Goal: Task Accomplishment & Management: Use online tool/utility

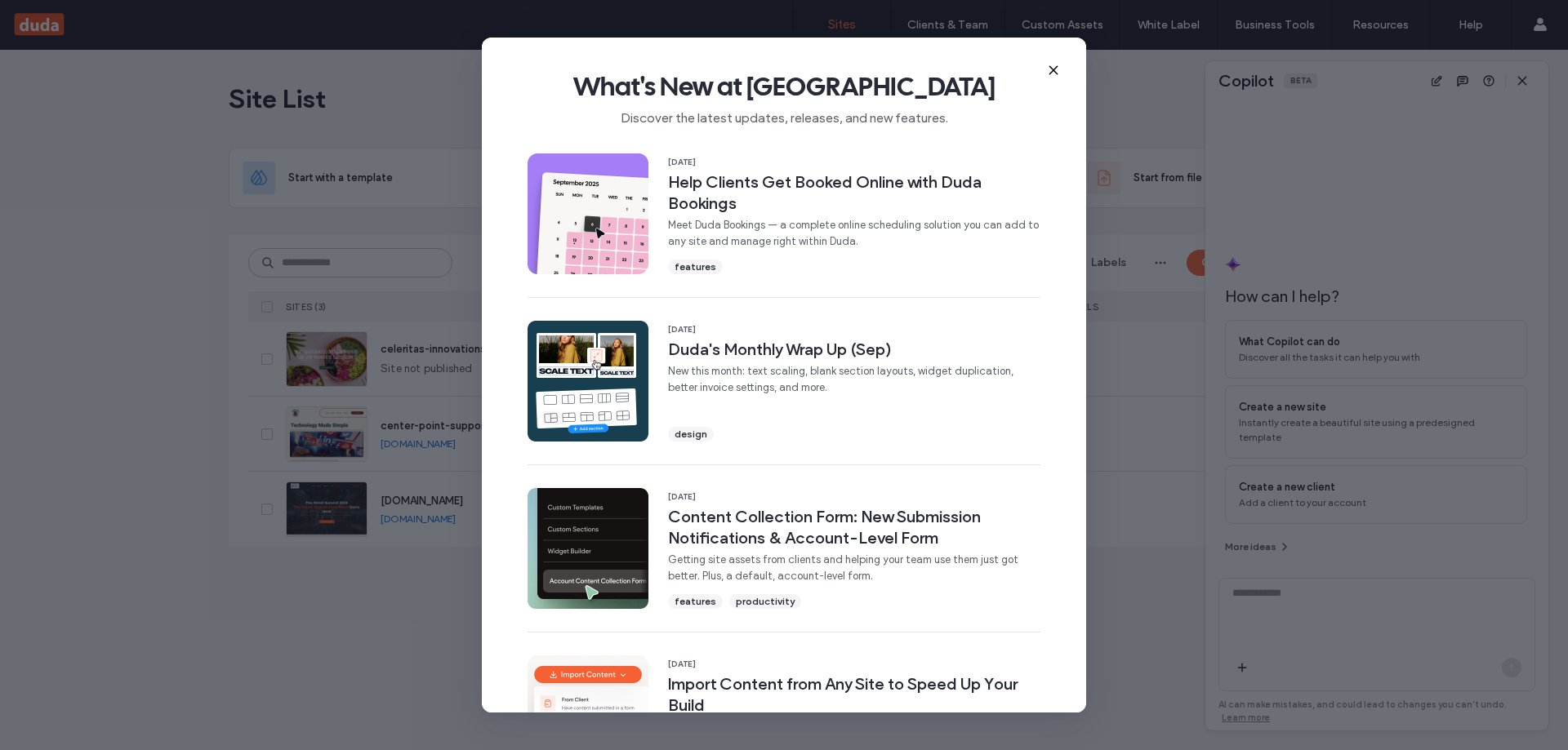
click at [1052, 73] on icon at bounding box center [1054, 70] width 13 height 13
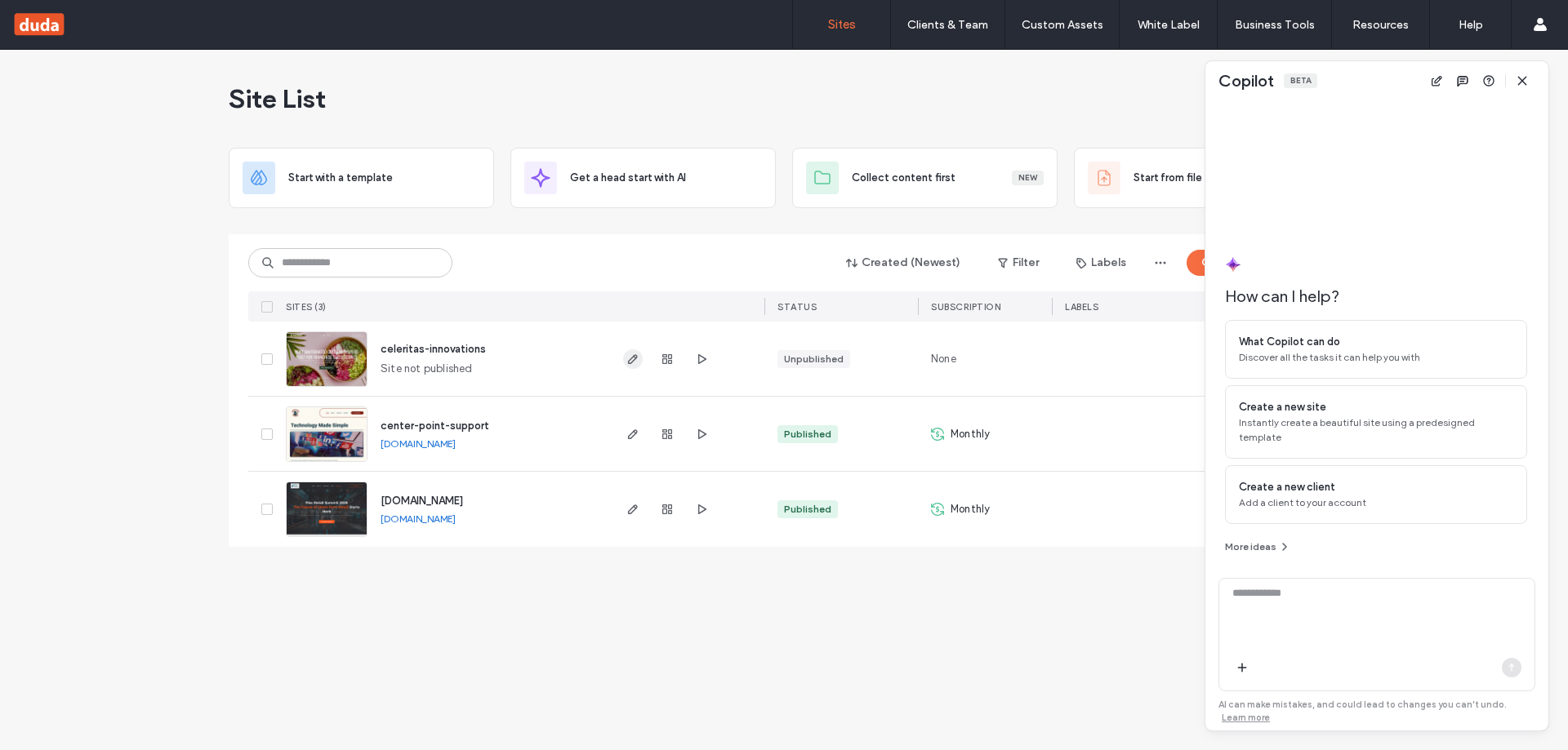
click at [638, 357] on icon "button" at bounding box center [633, 359] width 13 height 13
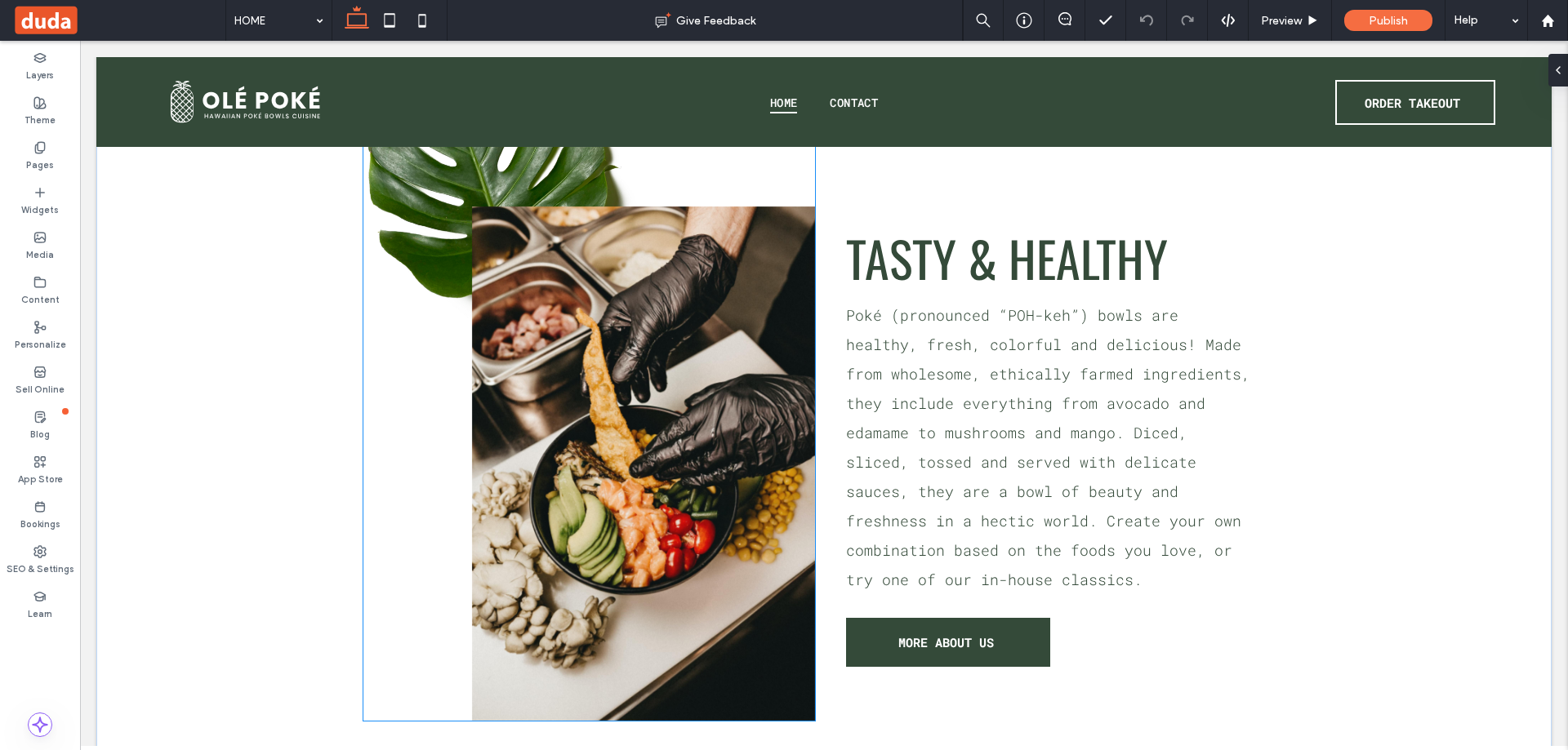
scroll to position [1387, 0]
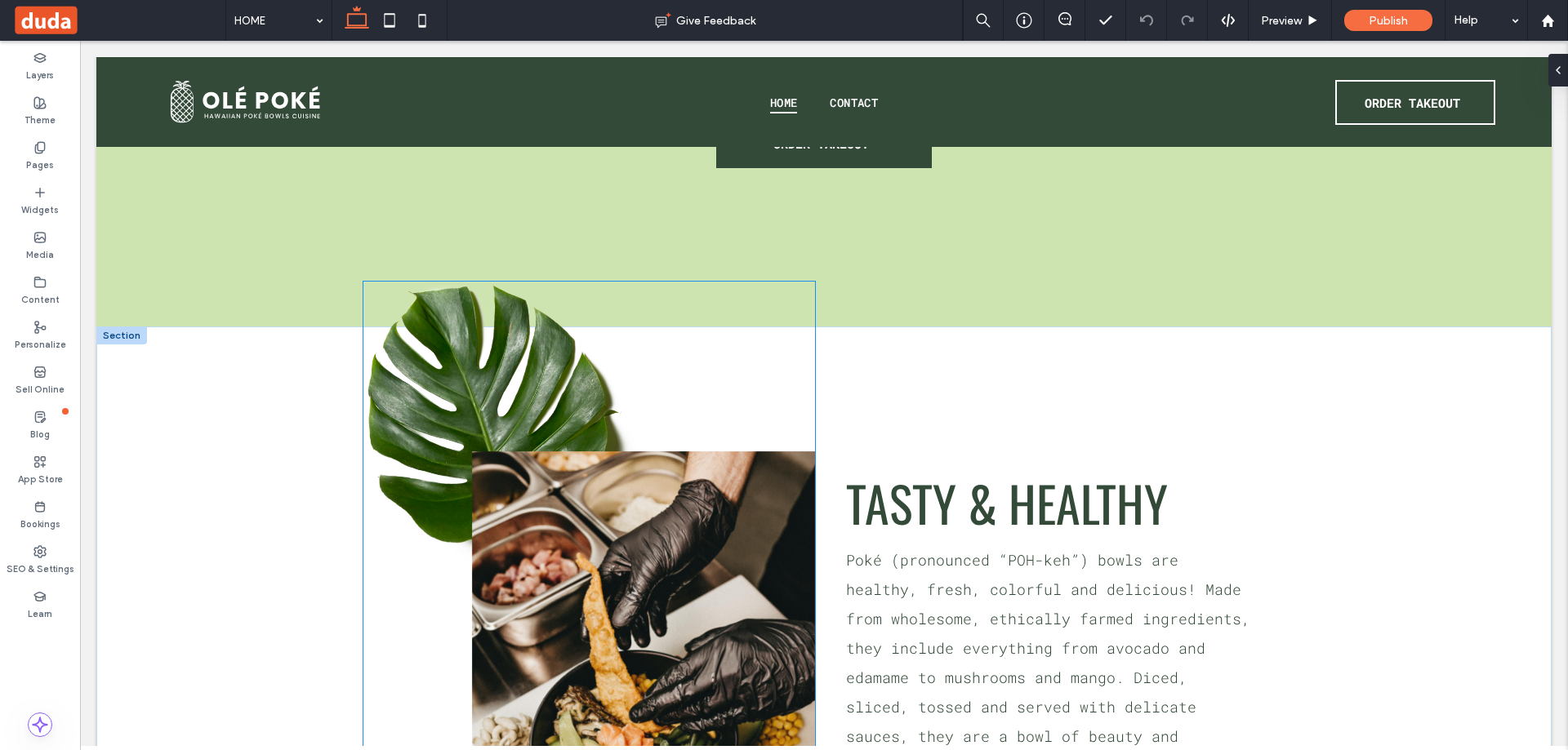
click at [476, 356] on img at bounding box center [511, 426] width 296 height 290
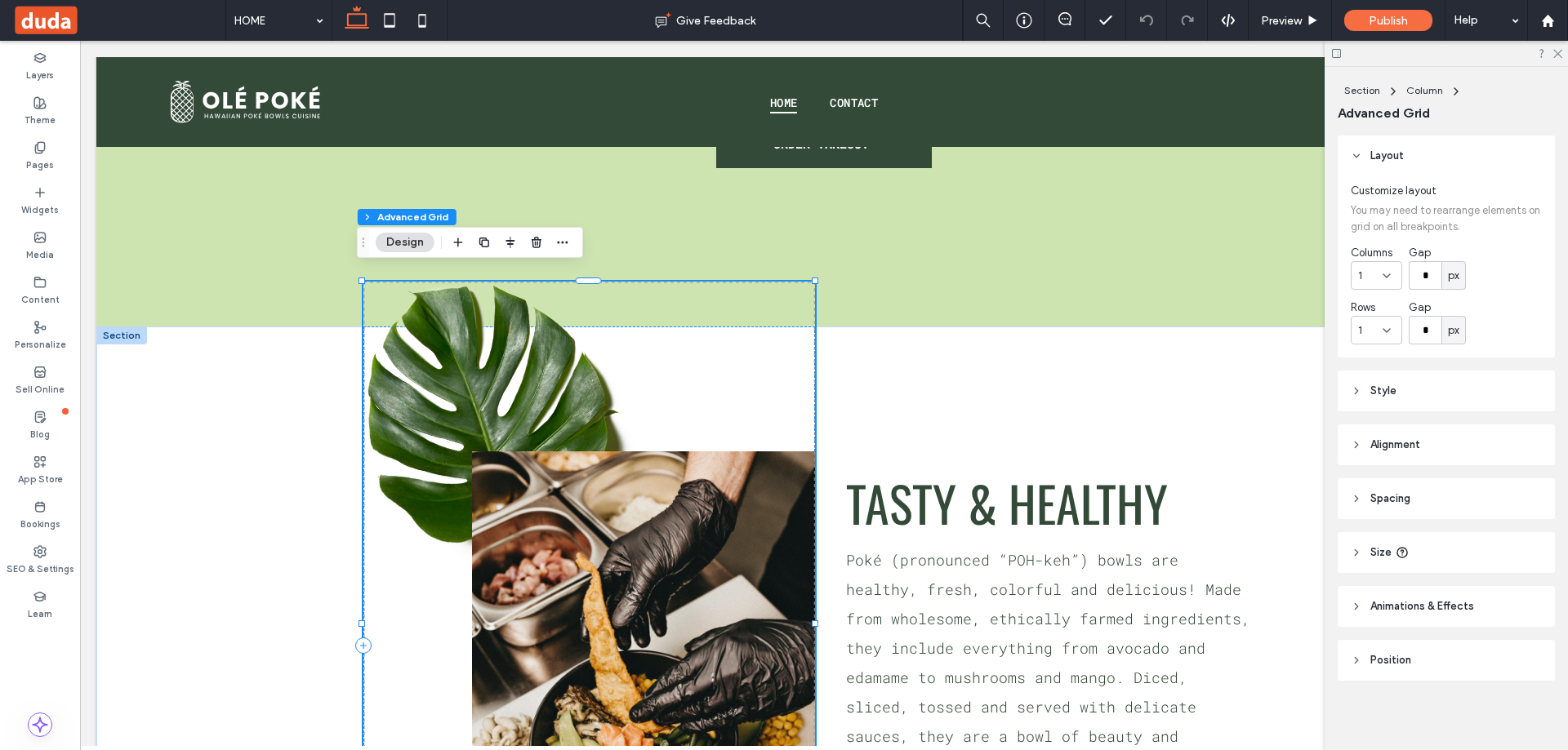
click at [526, 335] on img at bounding box center [511, 426] width 296 height 290
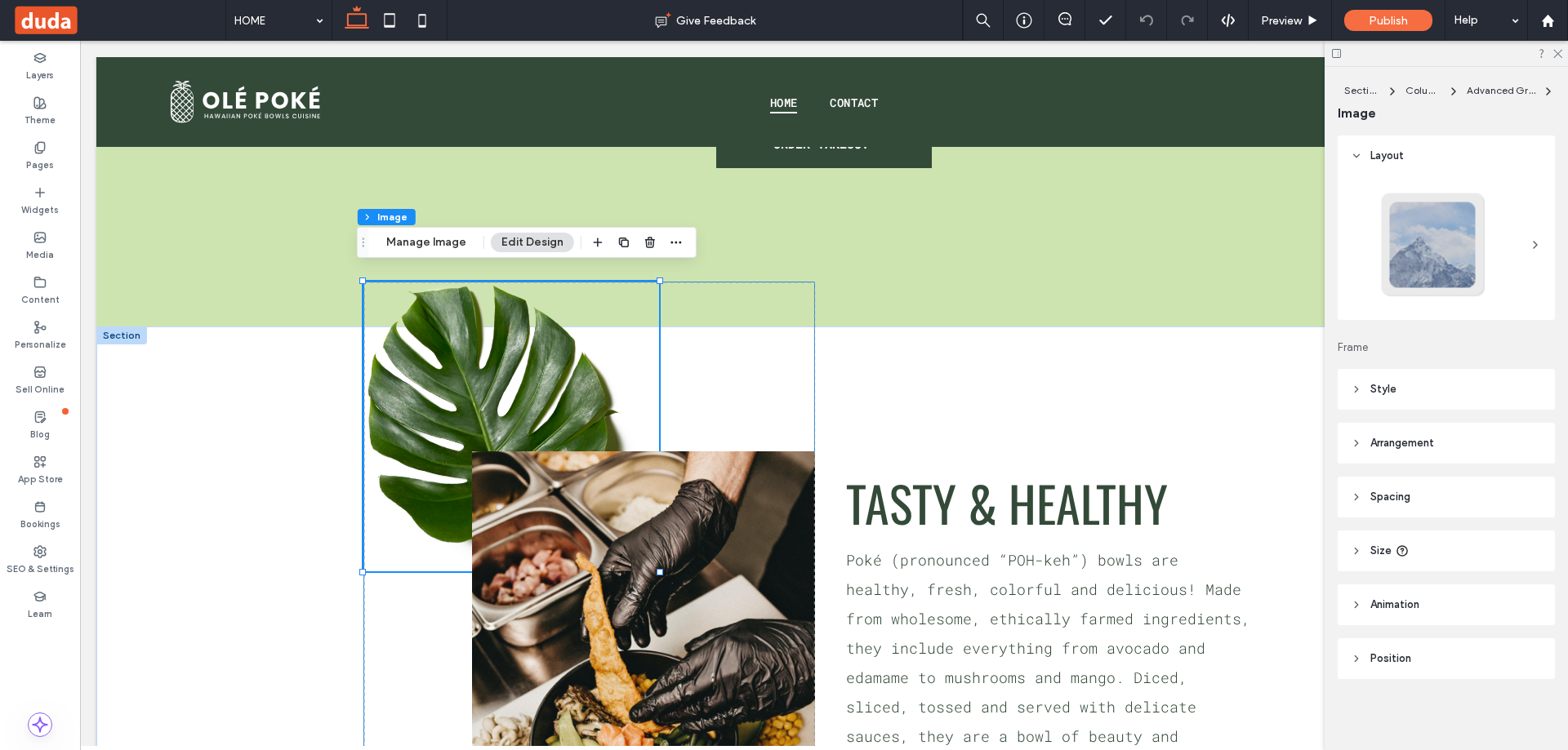
click at [724, 381] on div "0px 0px" at bounding box center [588, 623] width 452 height 684
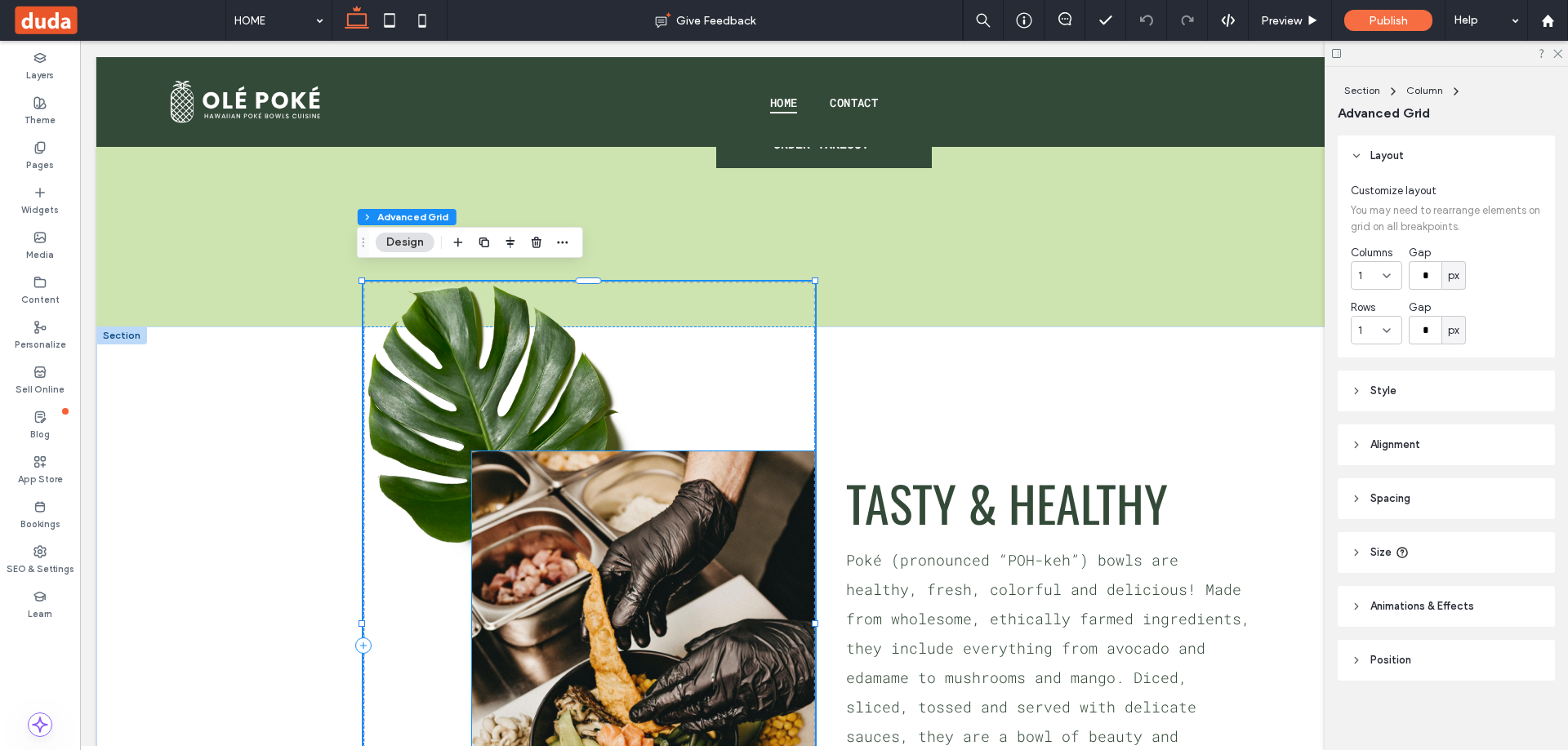
click at [687, 500] on img at bounding box center [643, 708] width 343 height 514
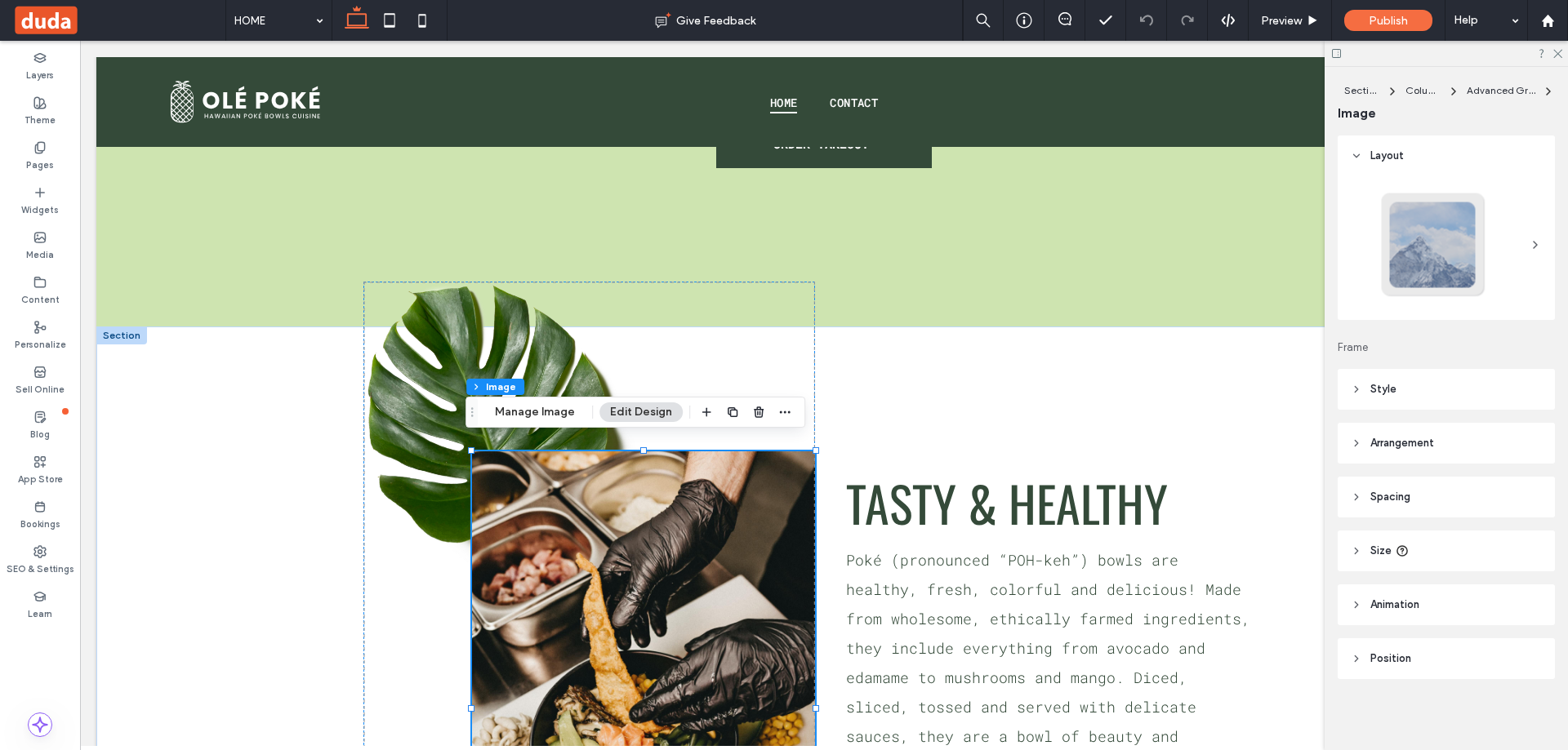
click at [600, 492] on img at bounding box center [643, 708] width 343 height 514
click at [1431, 393] on header "Style" at bounding box center [1446, 388] width 217 height 41
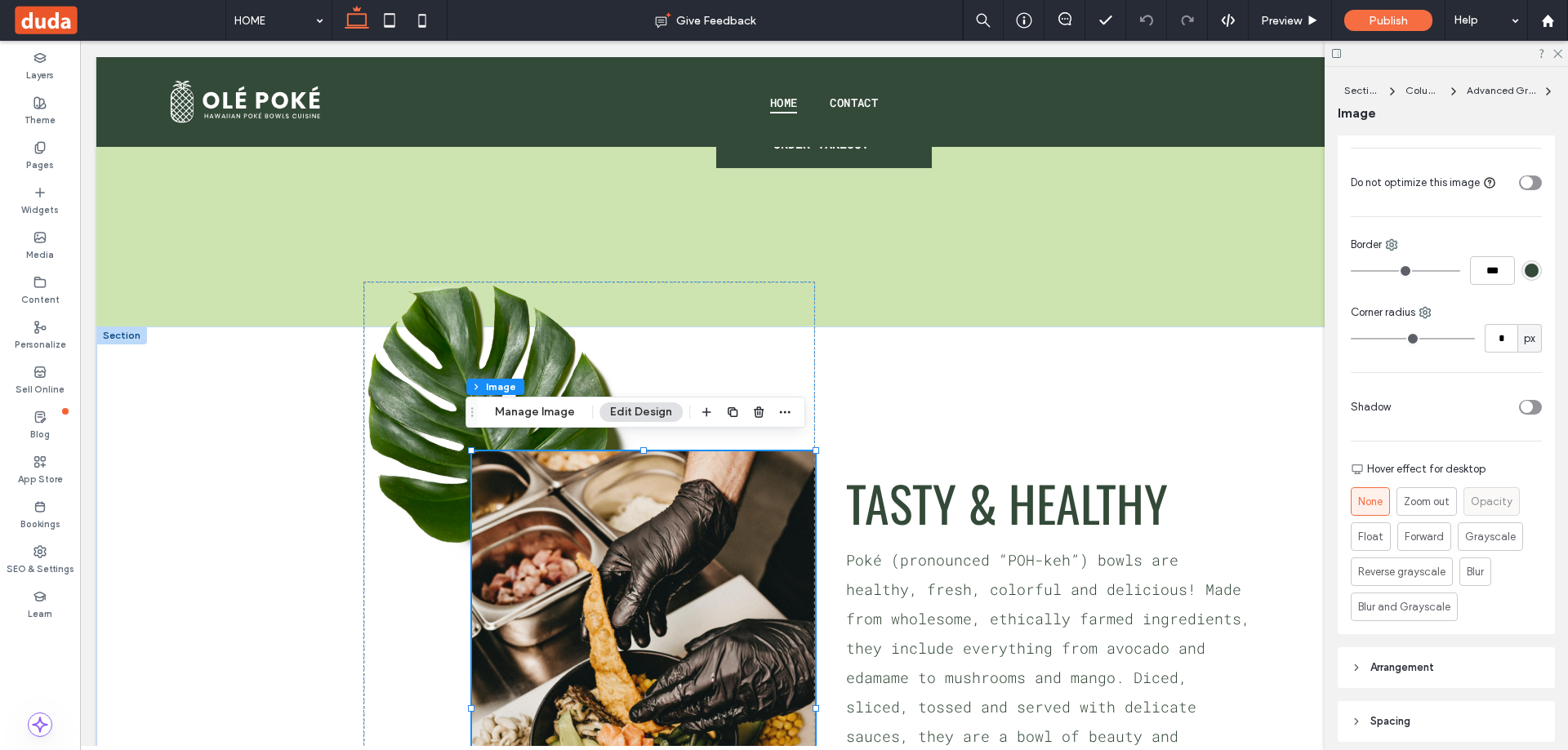
scroll to position [634, 0]
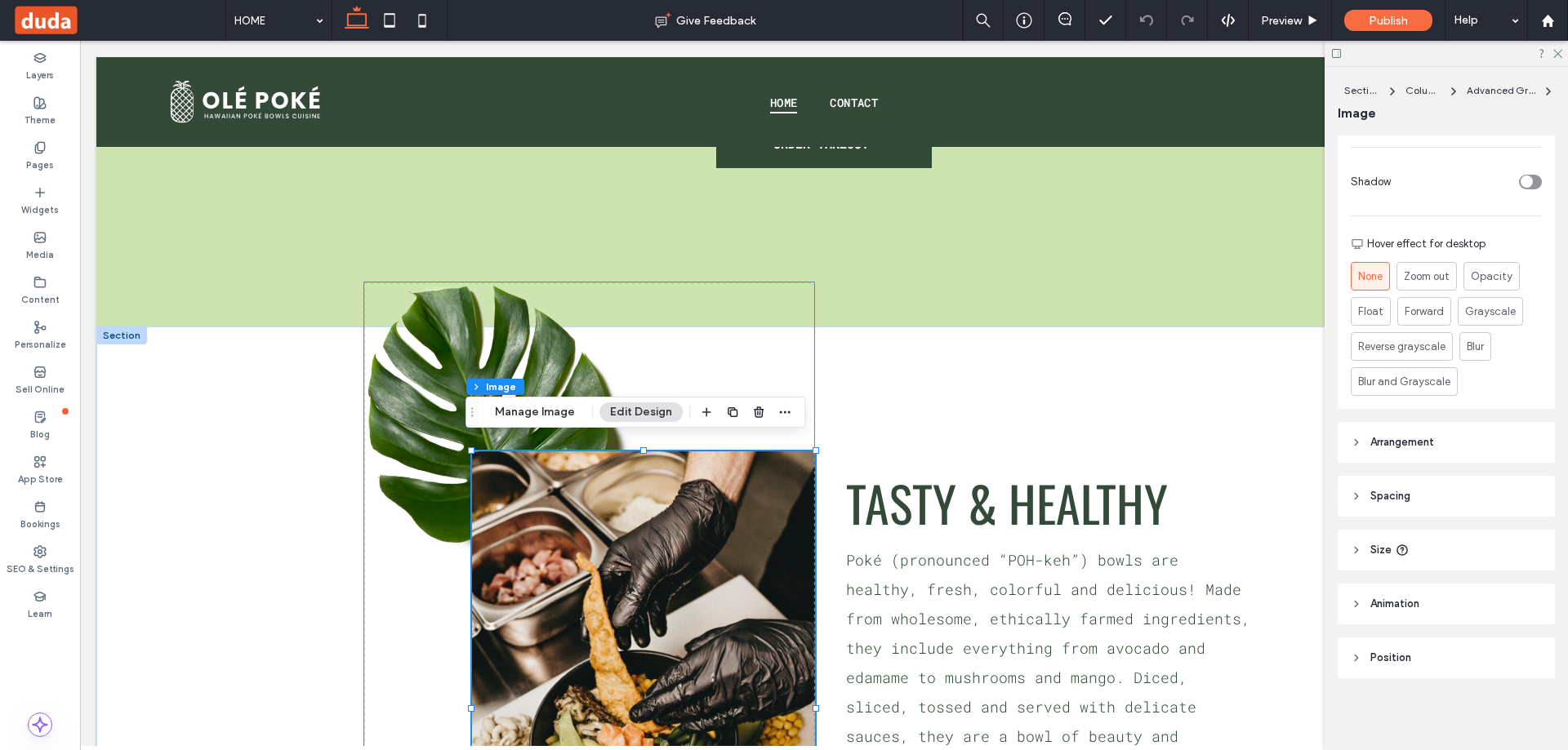
click at [745, 341] on div "0px 0px" at bounding box center [588, 623] width 452 height 684
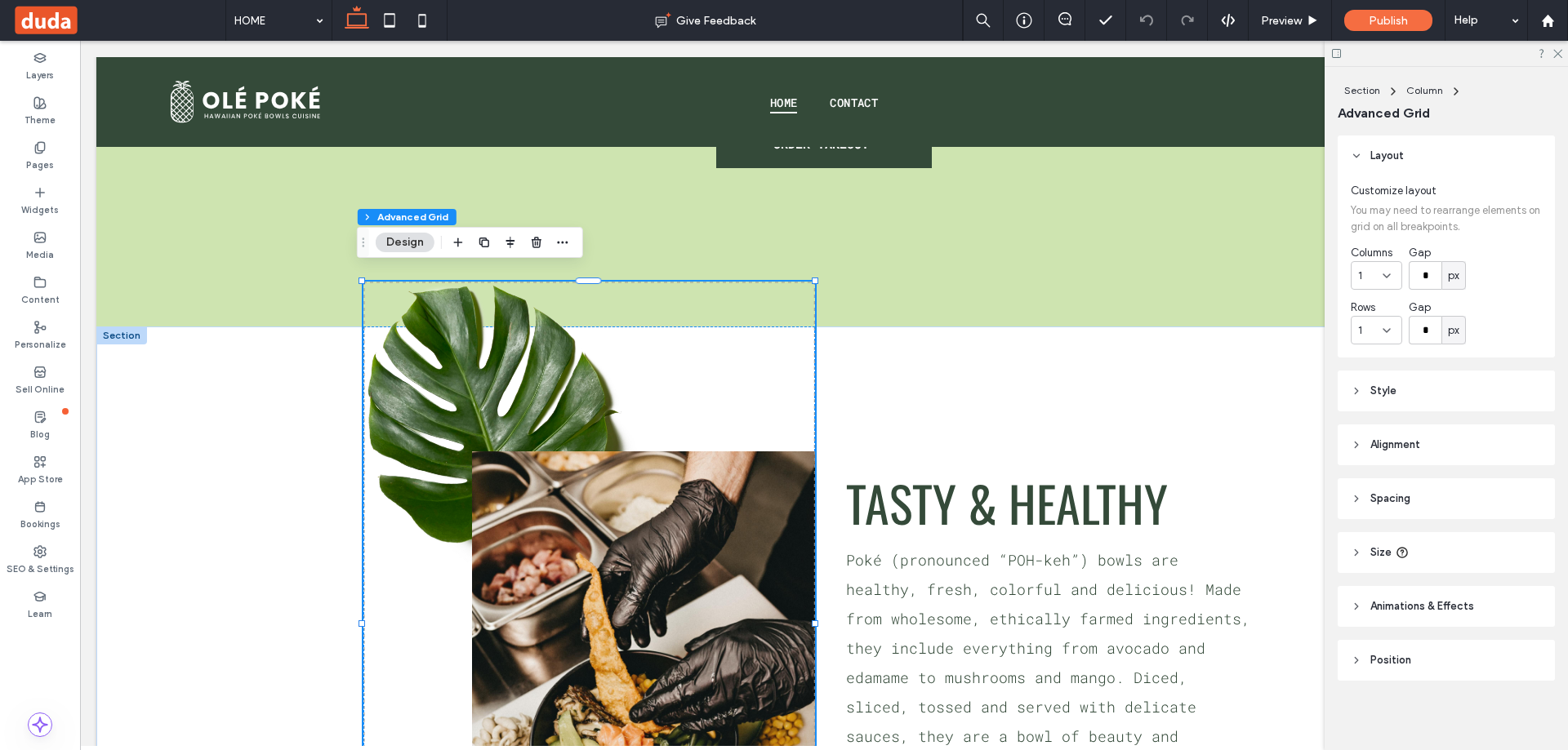
scroll to position [3, 0]
click at [1443, 553] on header "Size" at bounding box center [1446, 549] width 217 height 41
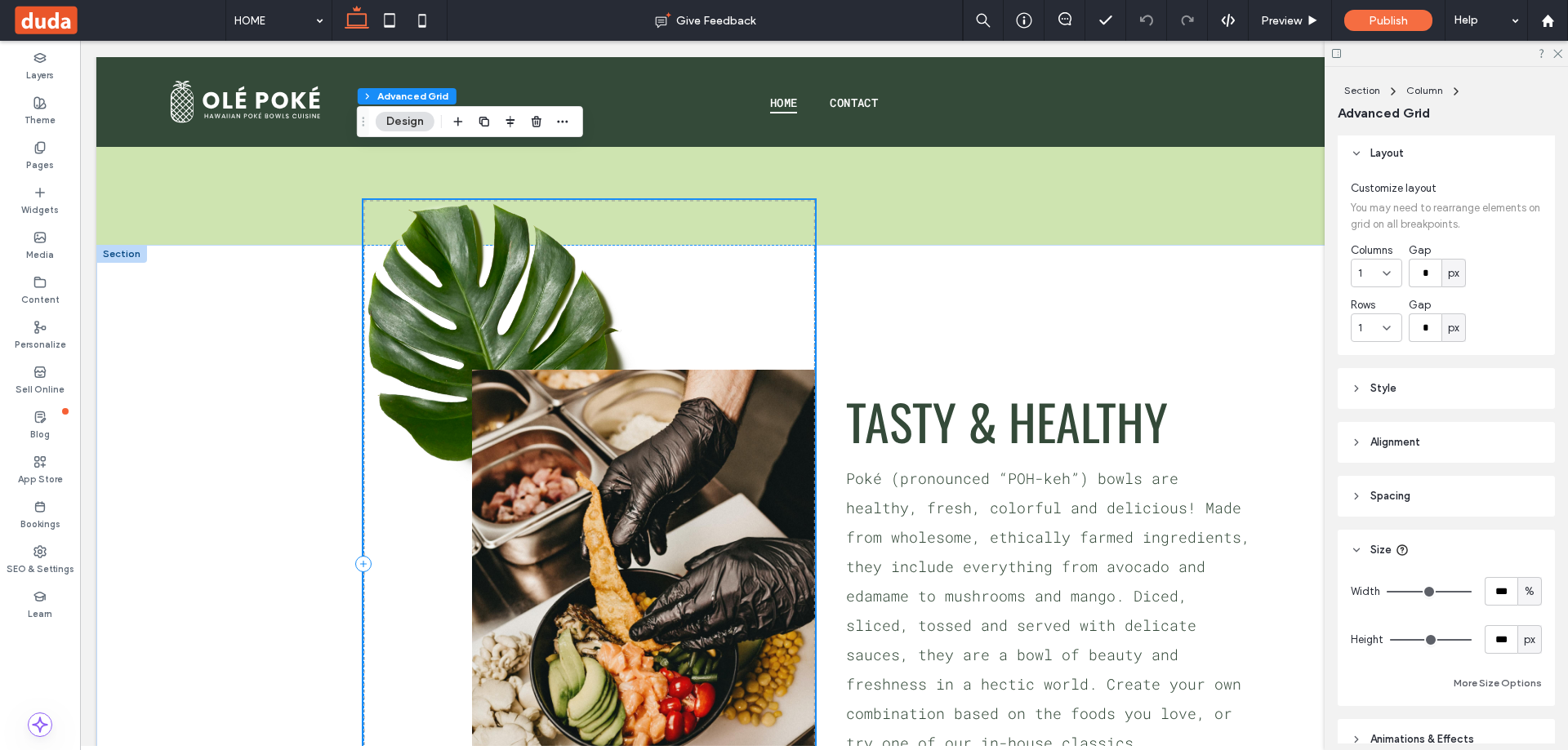
scroll to position [1387, 0]
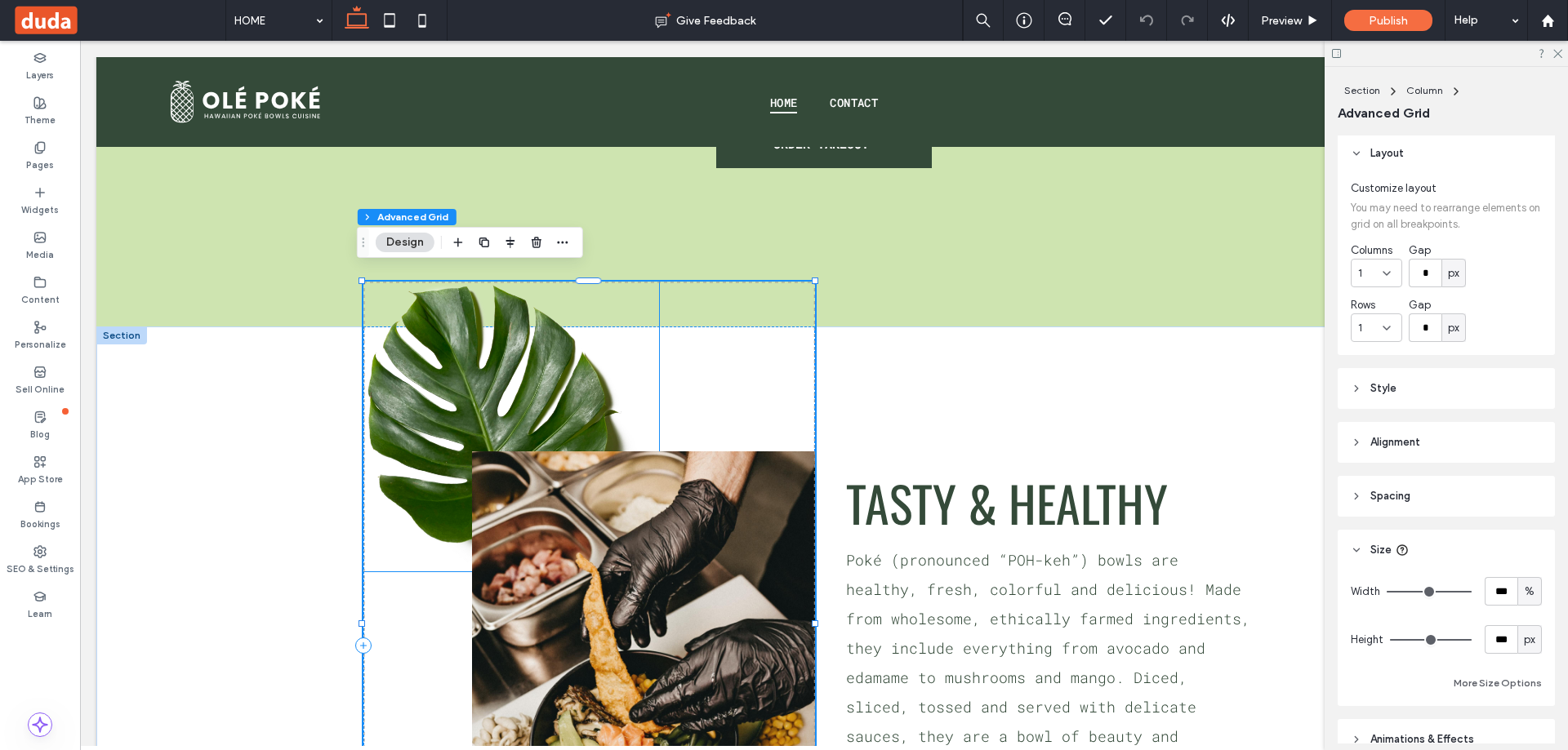
click at [564, 381] on img at bounding box center [511, 426] width 296 height 290
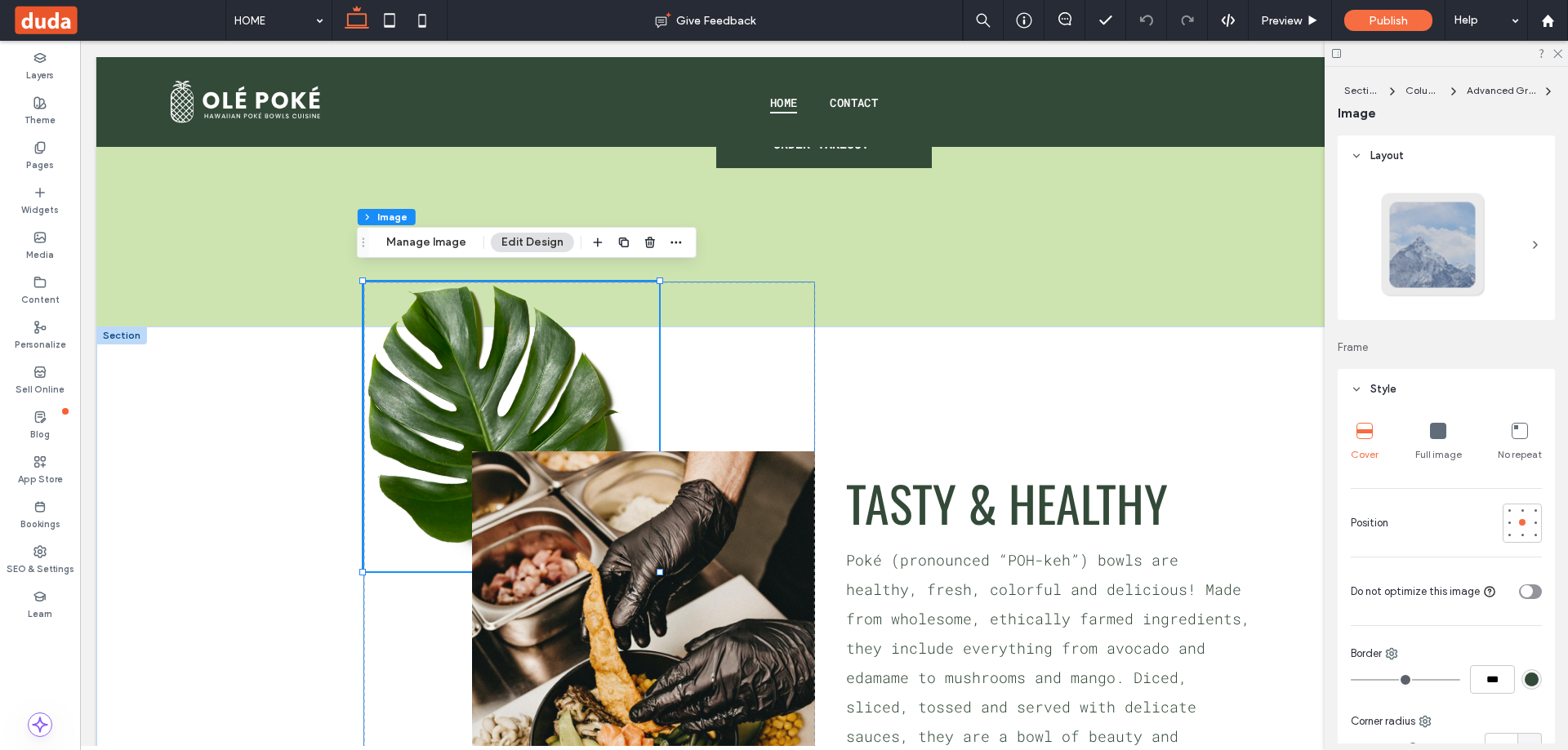
click at [783, 384] on div "0px 0px" at bounding box center [588, 623] width 452 height 684
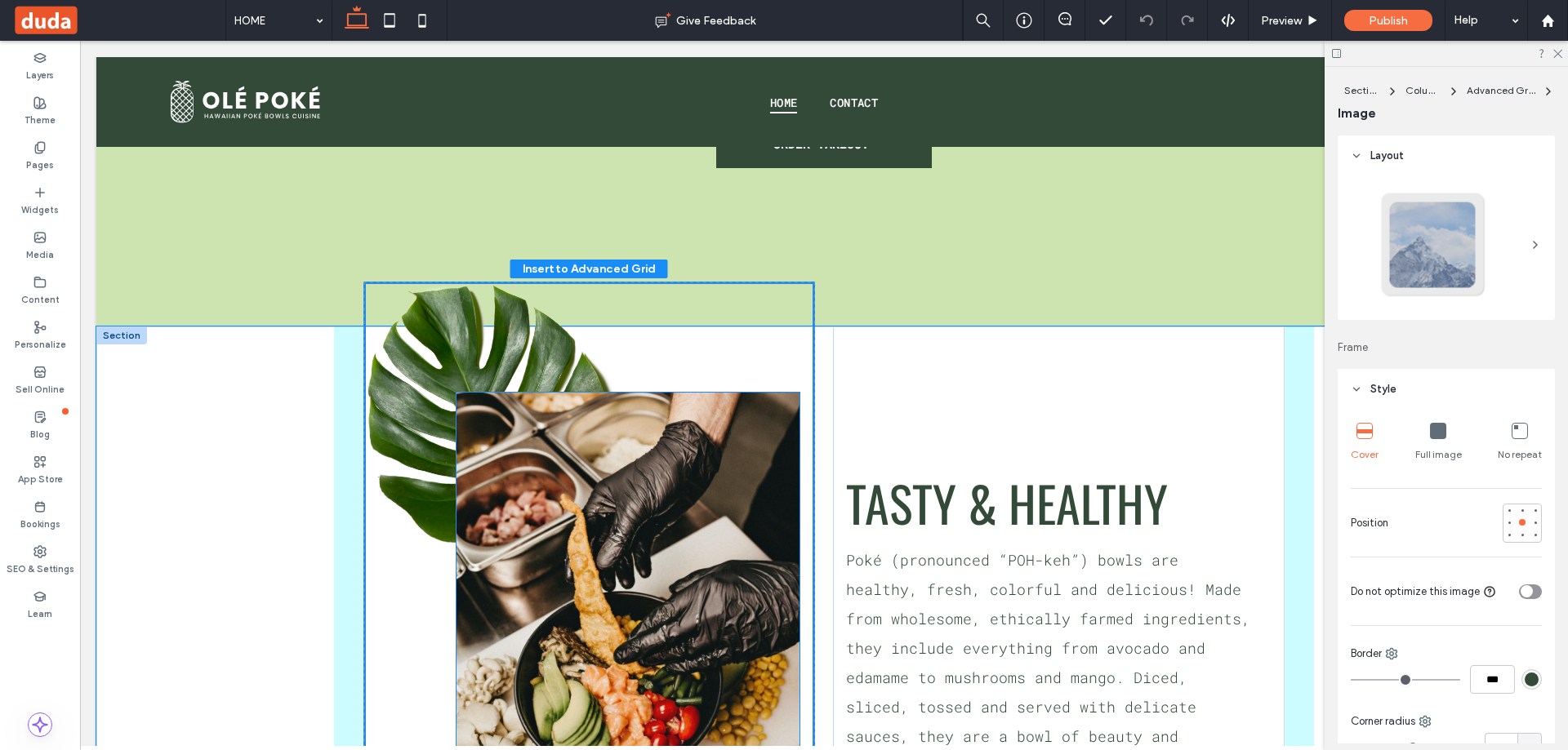
scroll to position [634, 0]
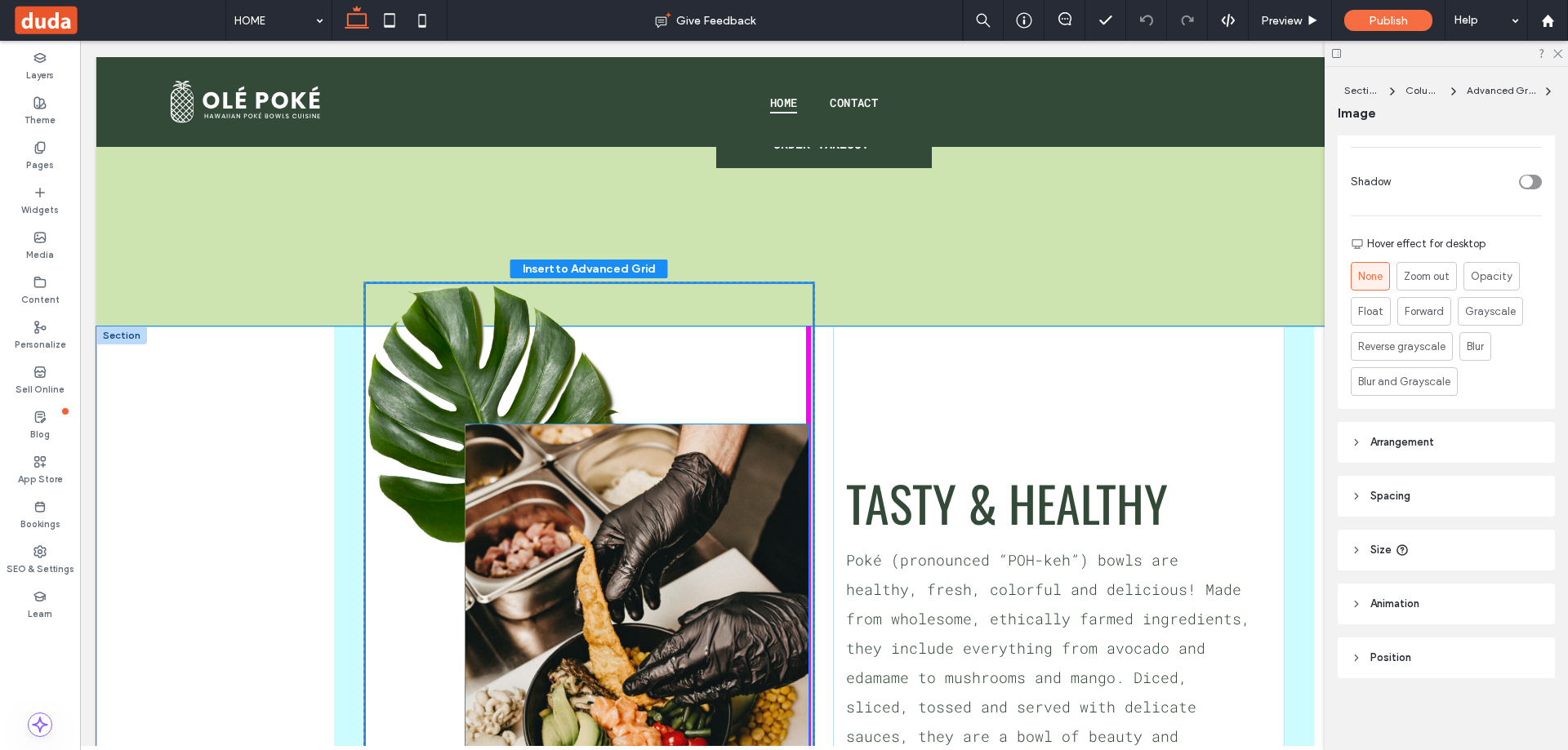
drag, startPoint x: 613, startPoint y: 511, endPoint x: 613, endPoint y: 497, distance: 14.0
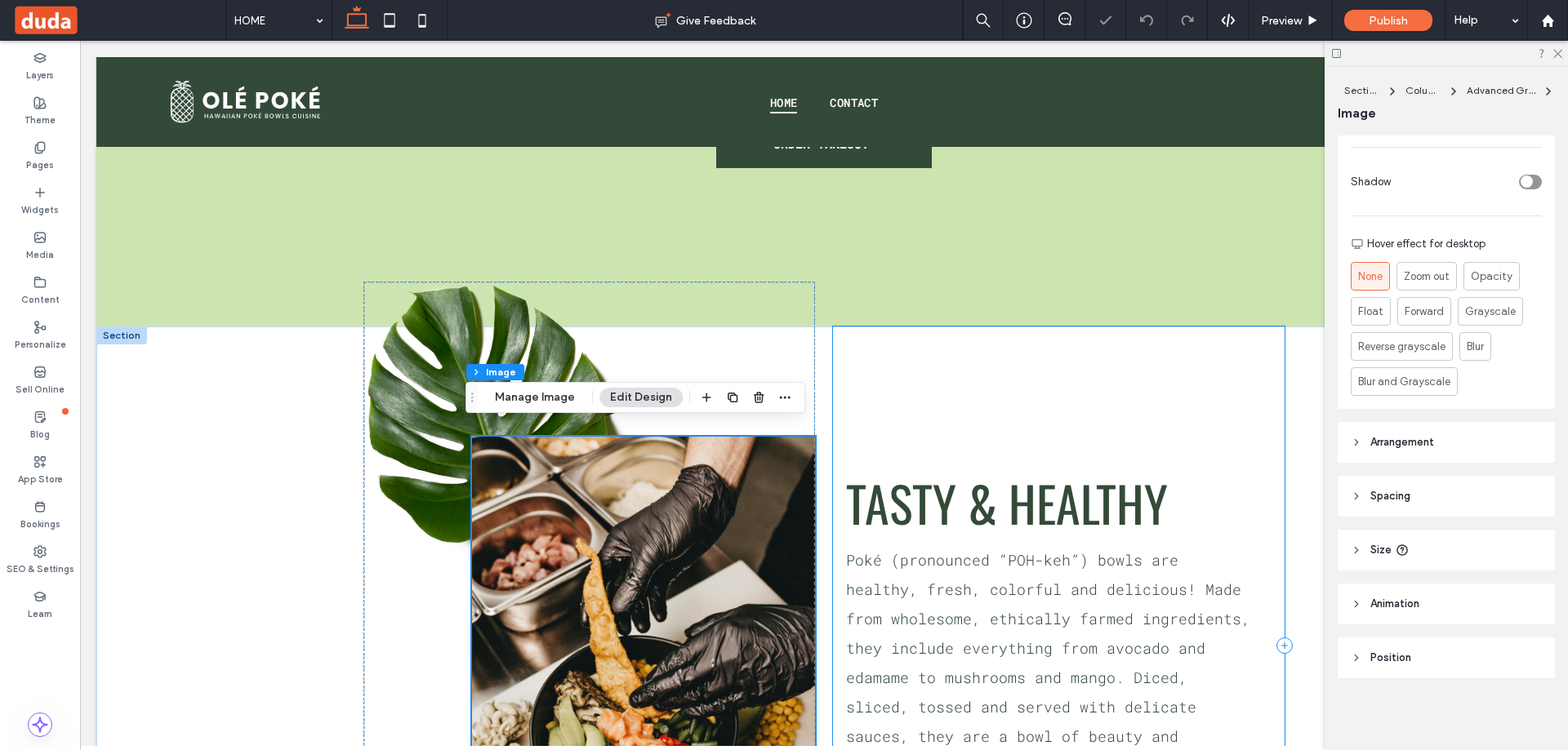
click at [911, 352] on div "TASTY & HEALTHY MORE ABOUT US Poké (pronounced “POH-keh”) bowls are healthy, fr…" at bounding box center [1058, 646] width 452 height 639
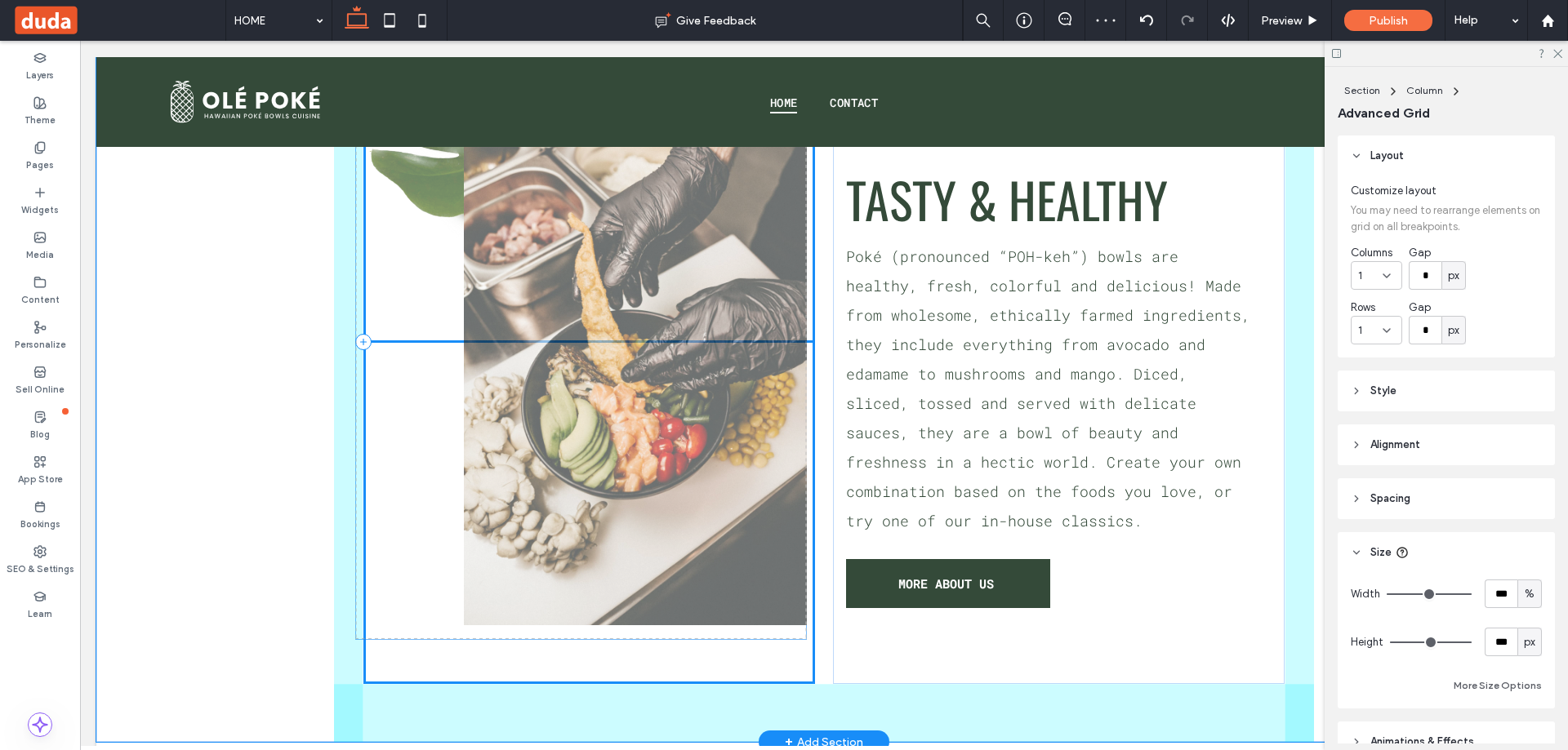
scroll to position [138, 0]
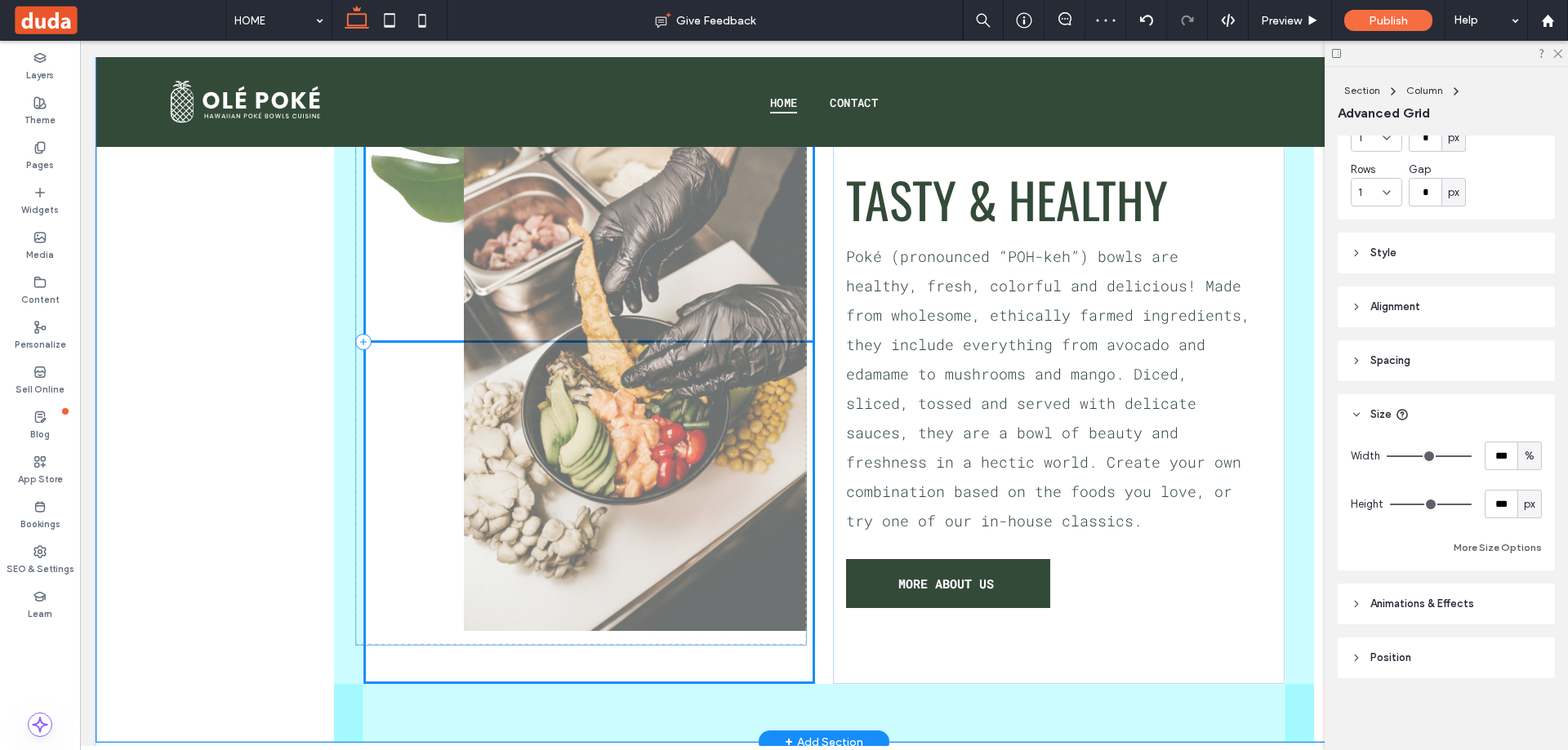
drag, startPoint x: 653, startPoint y: 397, endPoint x: 653, endPoint y: 409, distance: 12.0
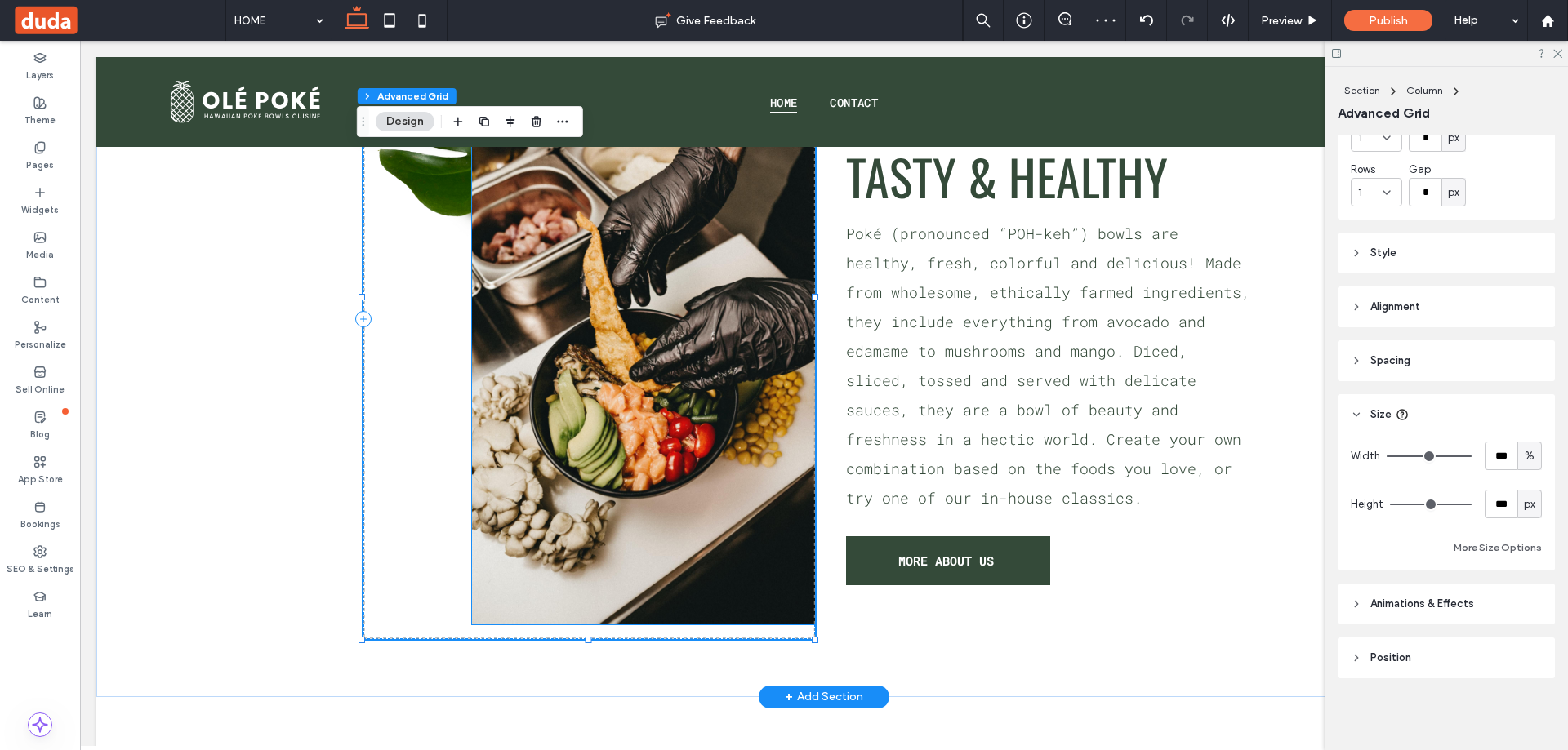
click at [695, 340] on img at bounding box center [643, 366] width 343 height 514
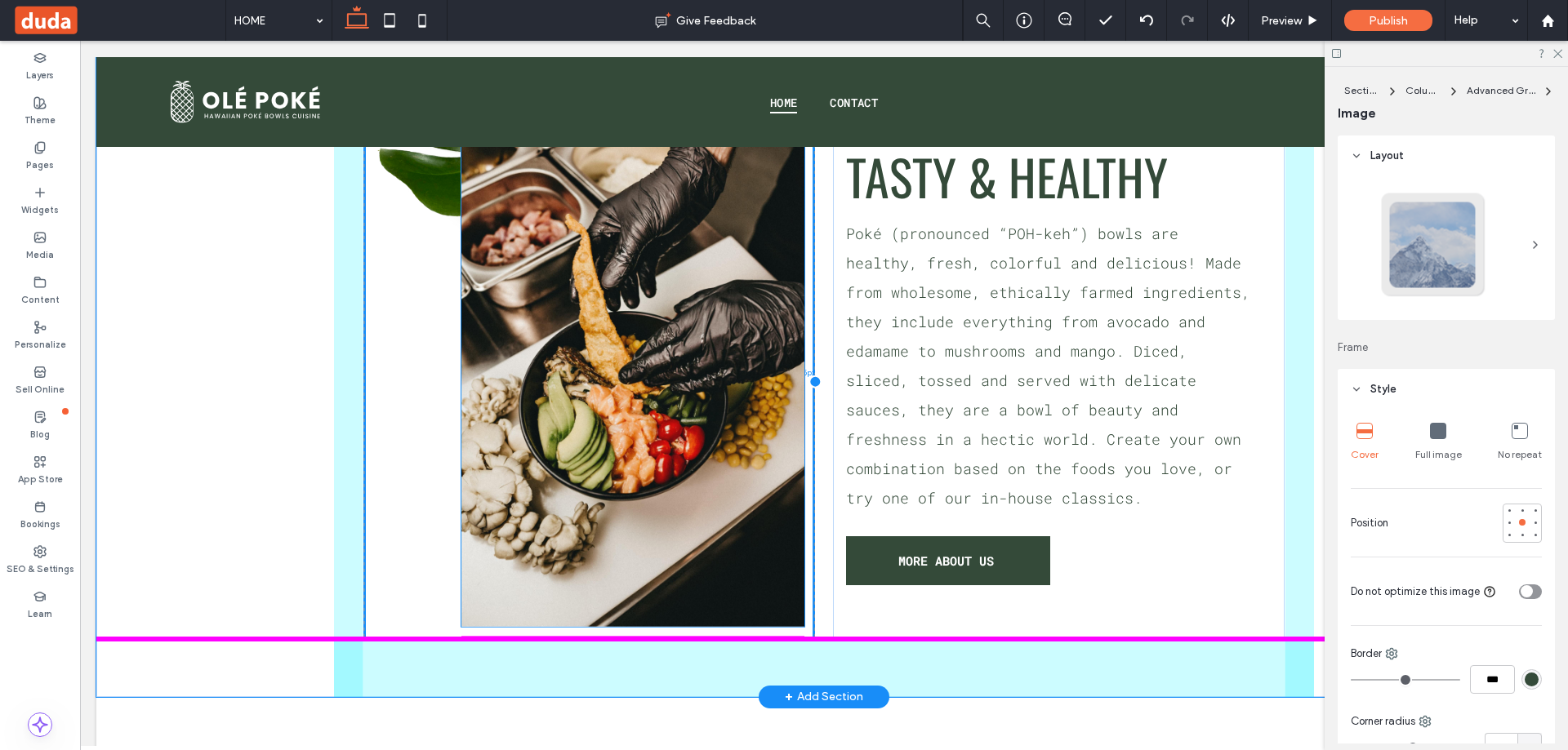
drag, startPoint x: 685, startPoint y: 248, endPoint x: 681, endPoint y: 259, distance: 11.7
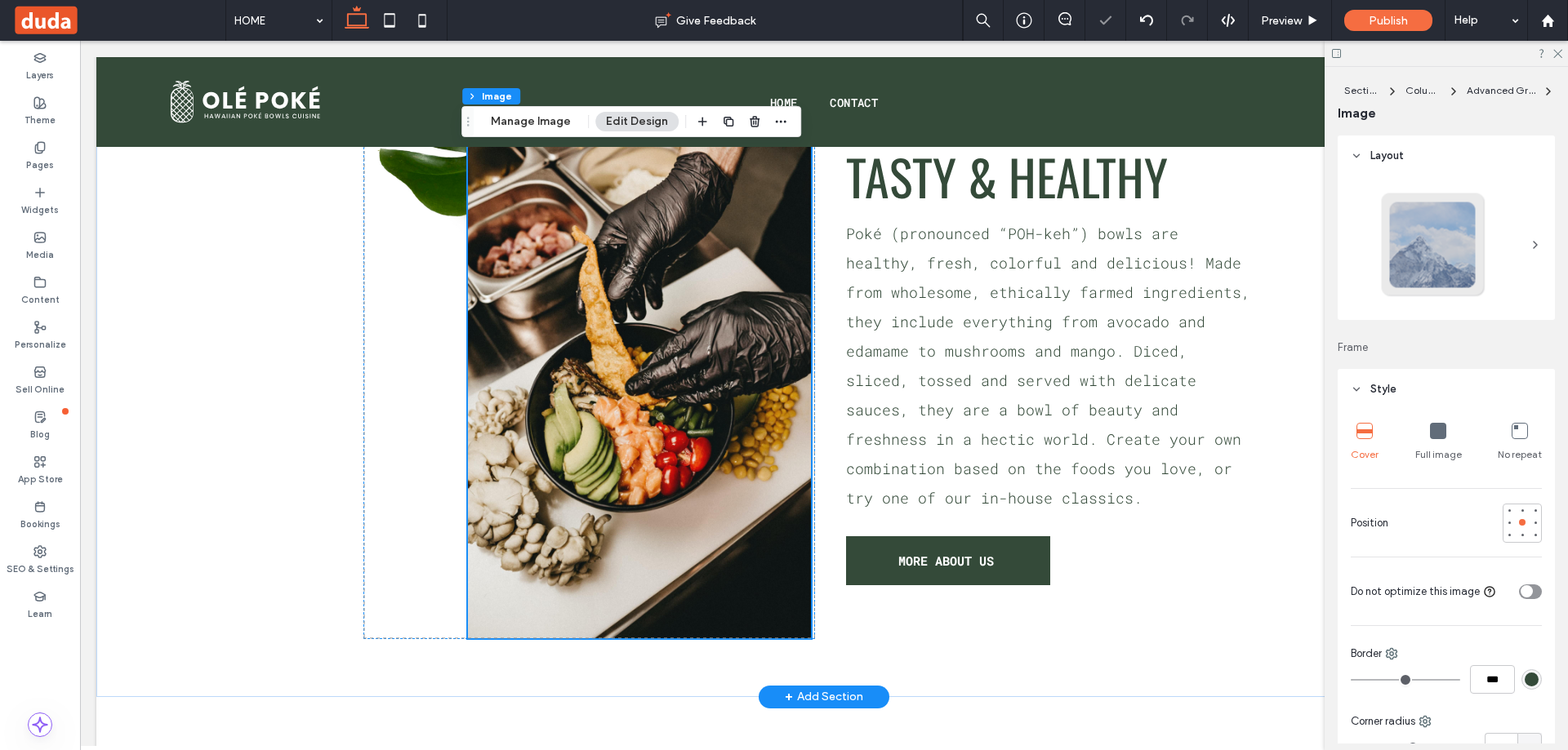
scroll to position [1469, 0]
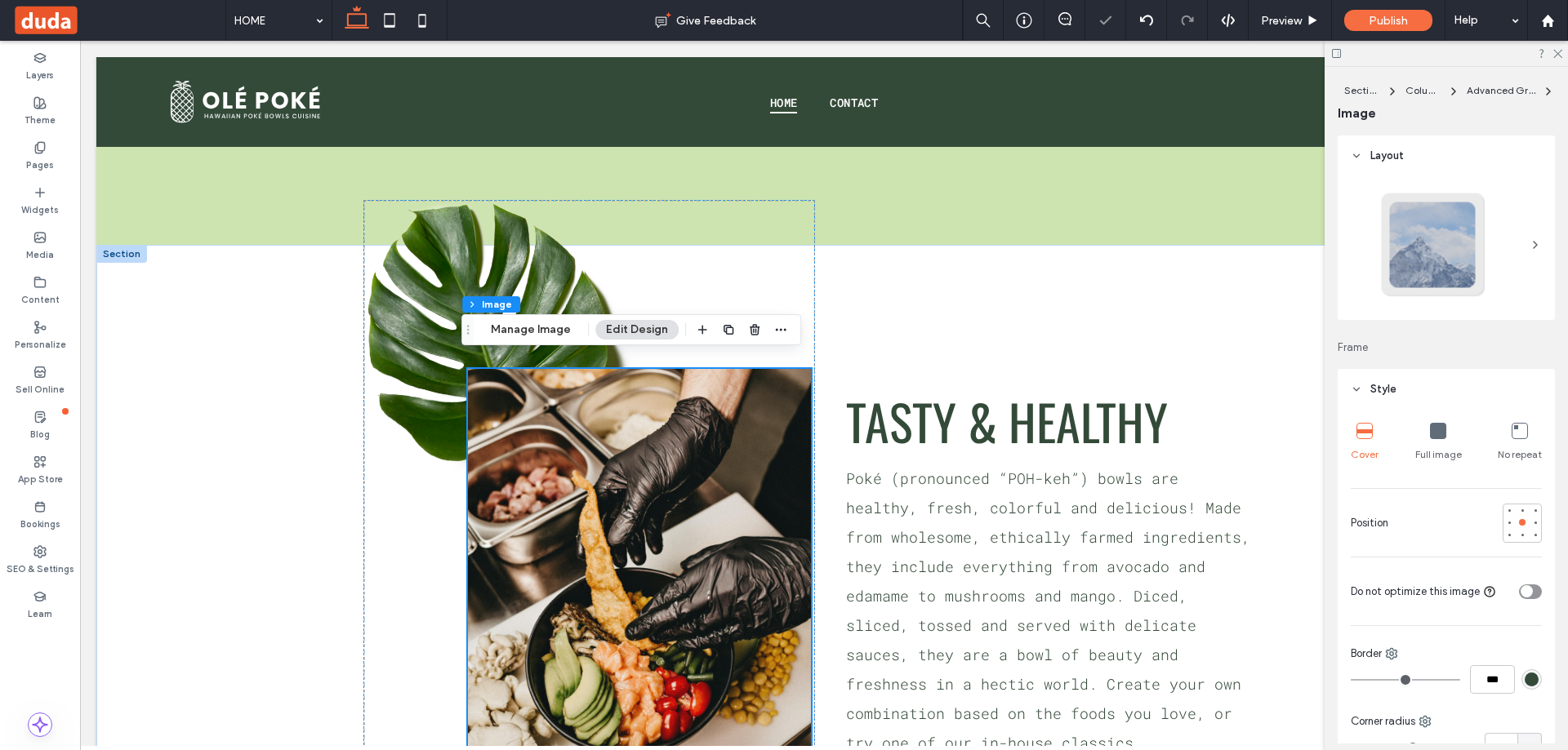
click at [671, 382] on img at bounding box center [640, 626] width 343 height 514
click at [422, 15] on use at bounding box center [423, 21] width 8 height 13
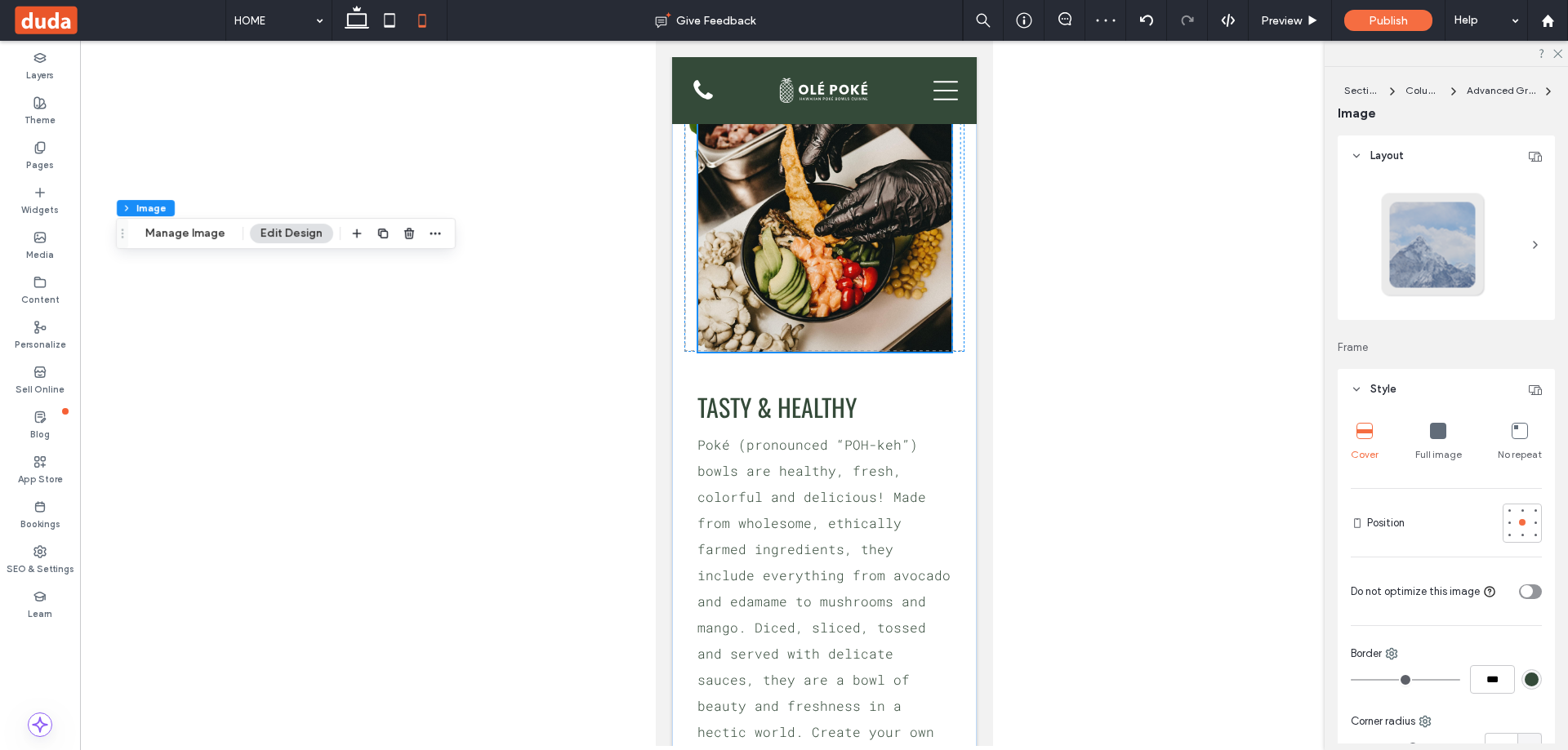
type input "***"
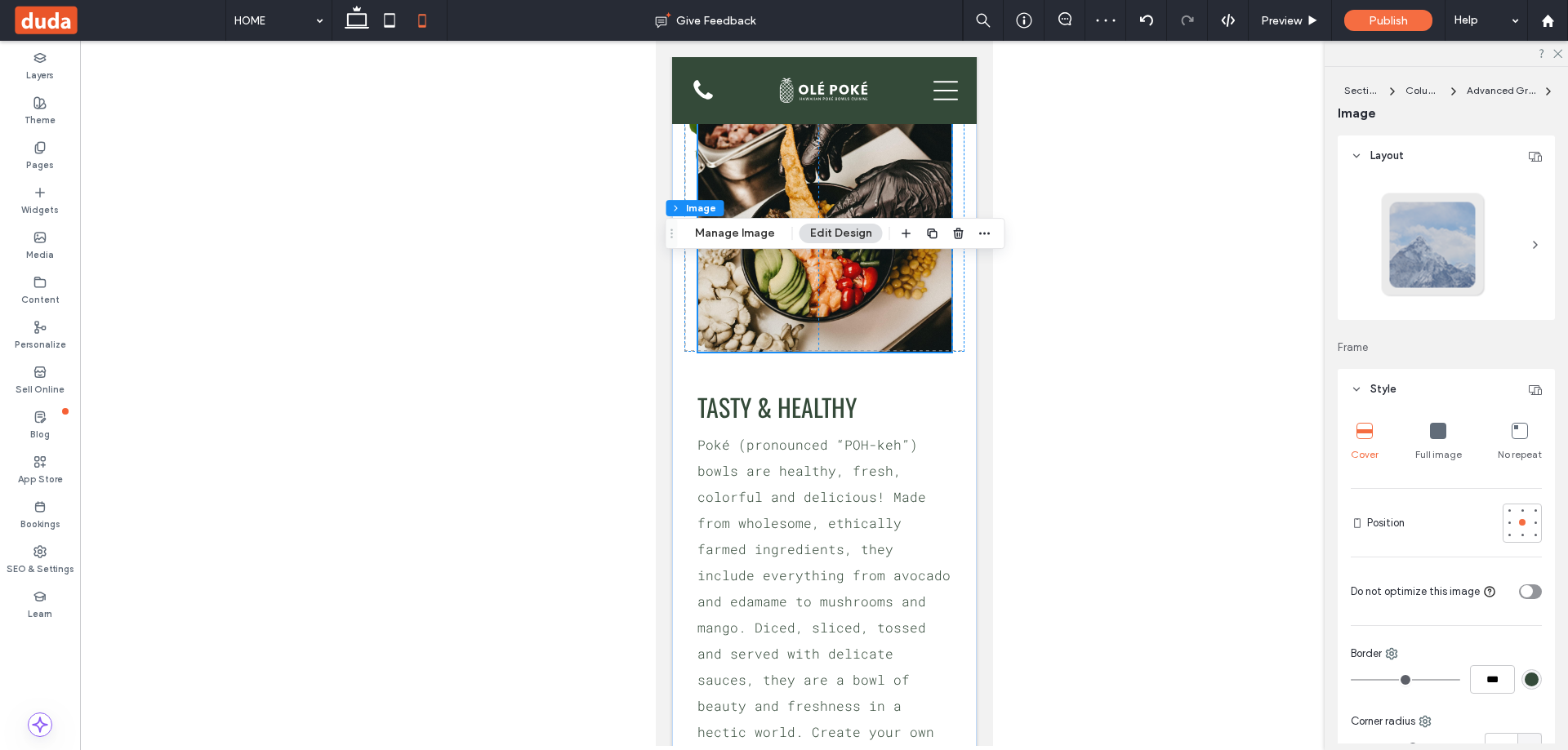
scroll to position [1325, 0]
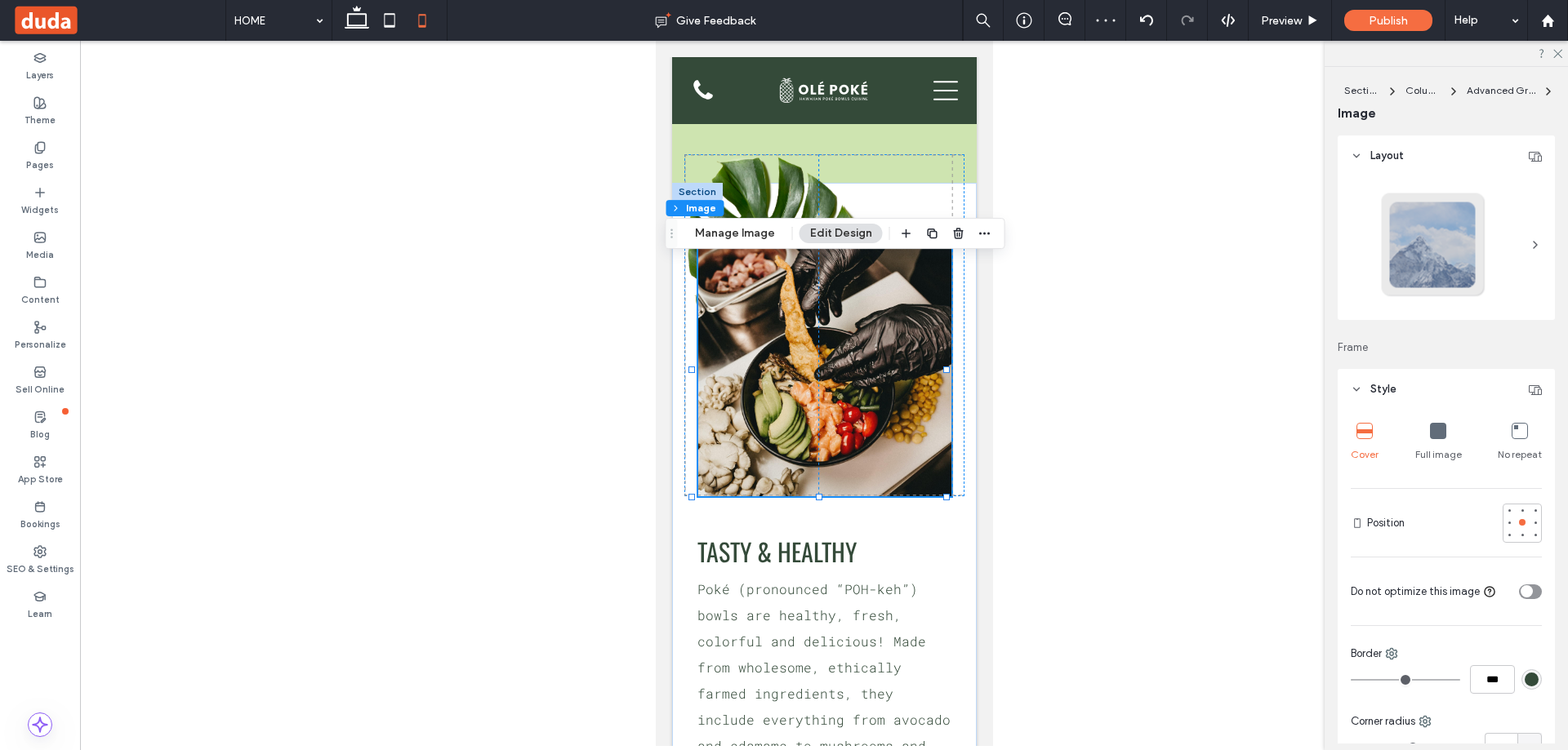
click at [953, 436] on div "9px 109px TASTY & HEALTHY MORE ABOUT US Poké (pronounced “POH-keh”) bowls are h…" at bounding box center [822, 614] width 304 height 863
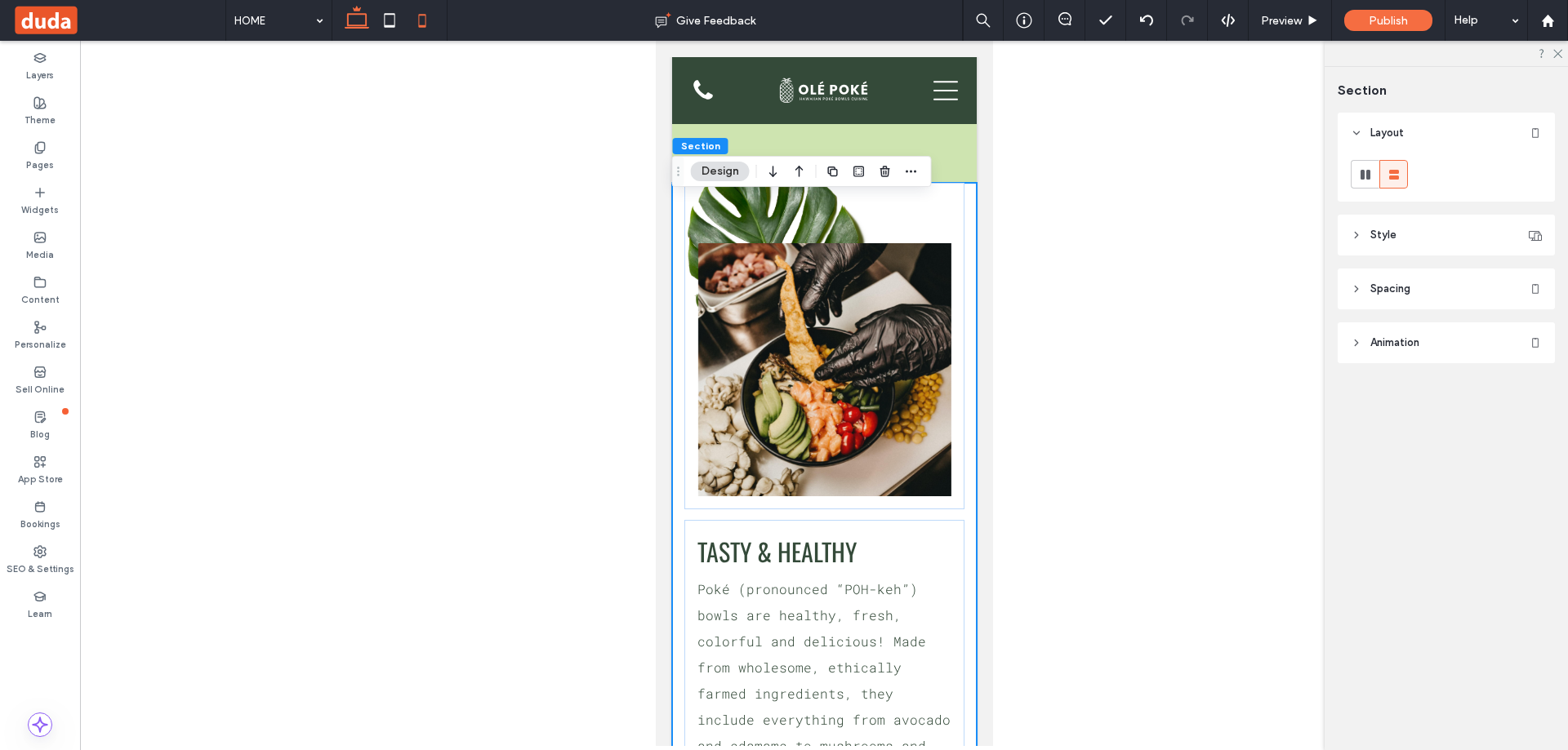
click at [346, 17] on icon at bounding box center [356, 20] width 32 height 32
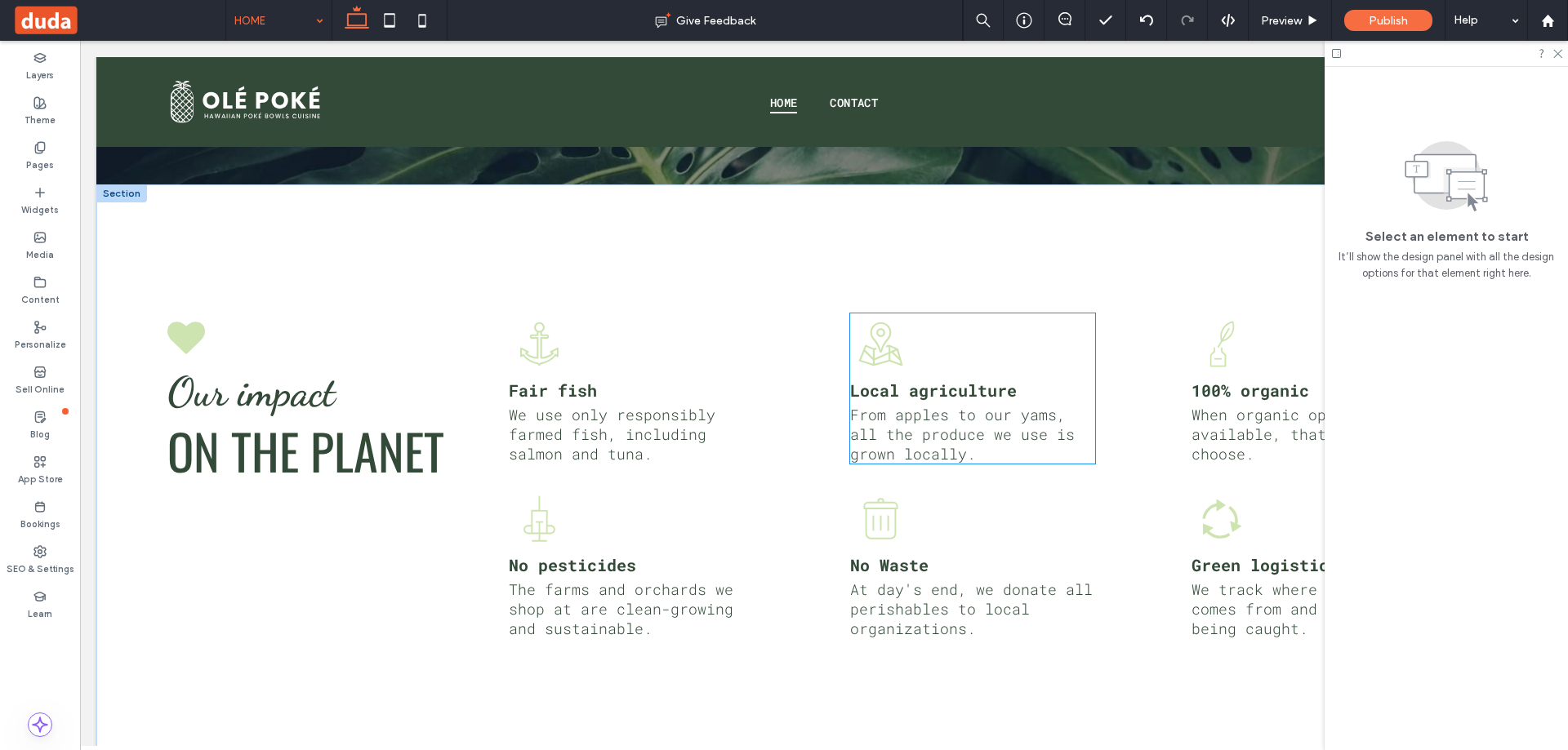
scroll to position [3509, 0]
